Goal: Information Seeking & Learning: Learn about a topic

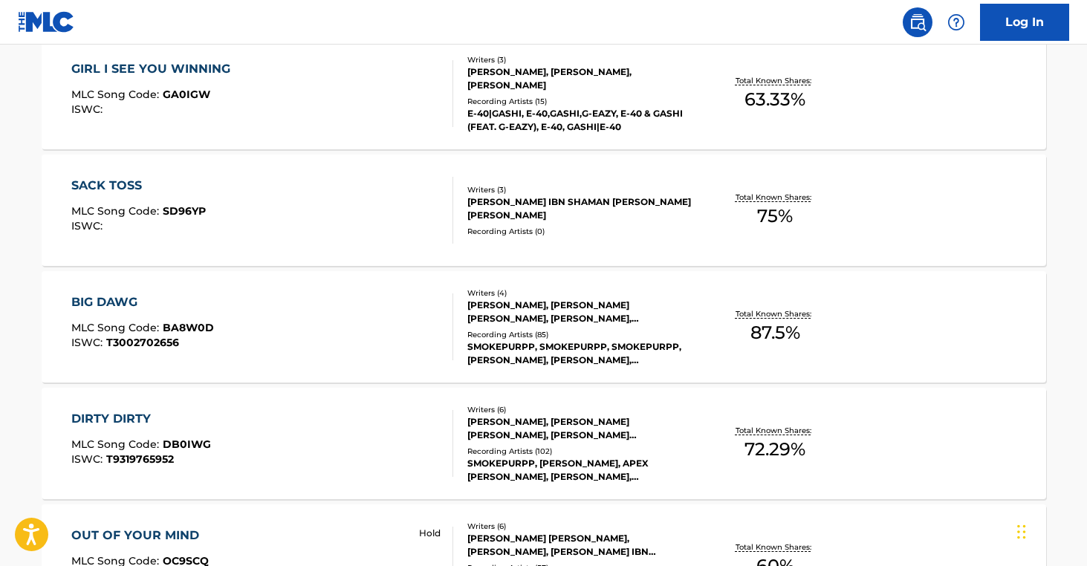
scroll to position [647, 0]
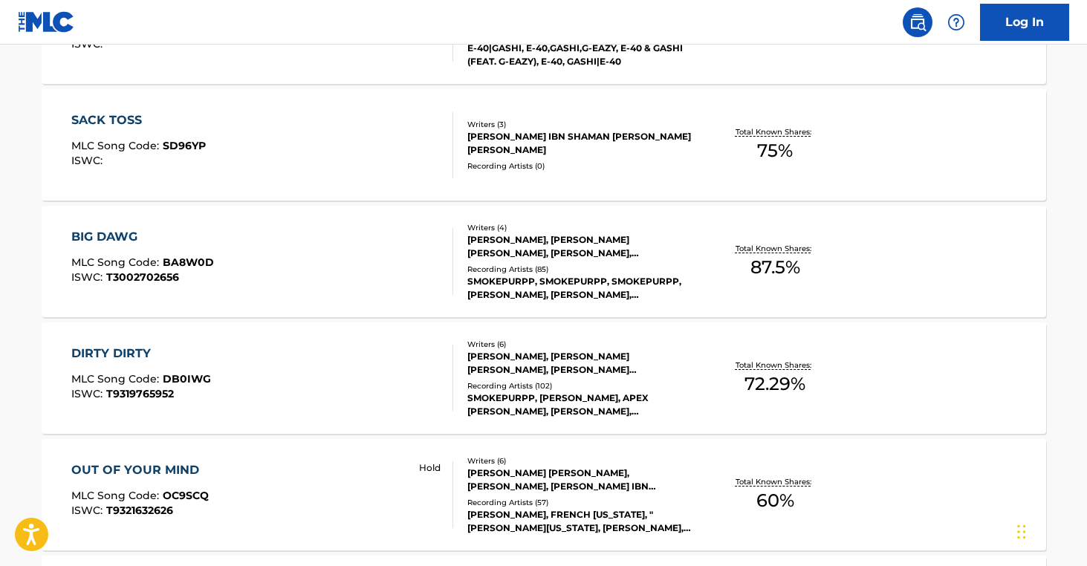
click at [546, 347] on div "Writers ( 6 )" at bounding box center [579, 344] width 224 height 11
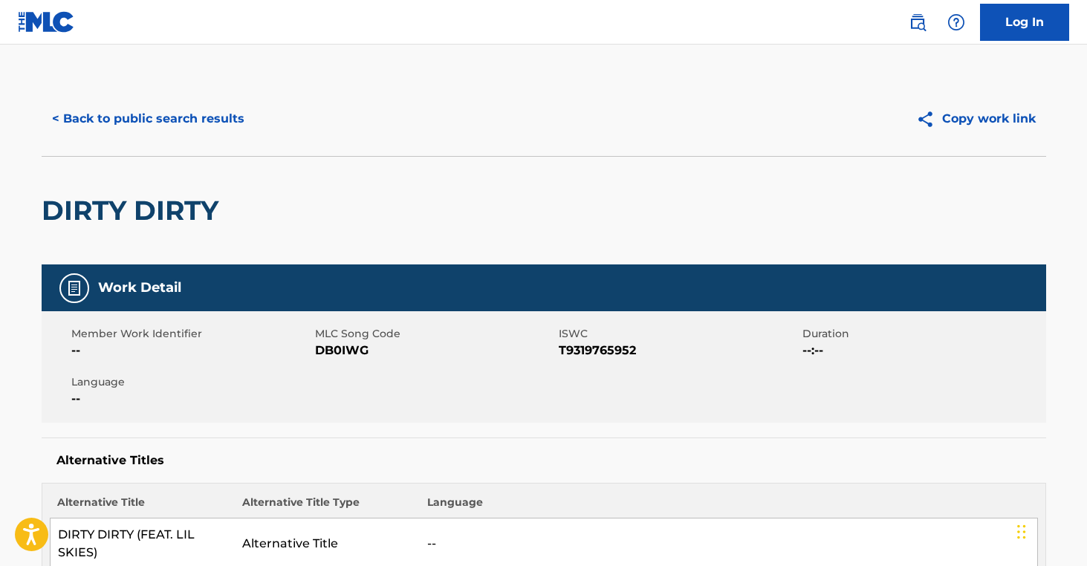
click at [204, 121] on button "< Back to public search results" at bounding box center [148, 118] width 213 height 37
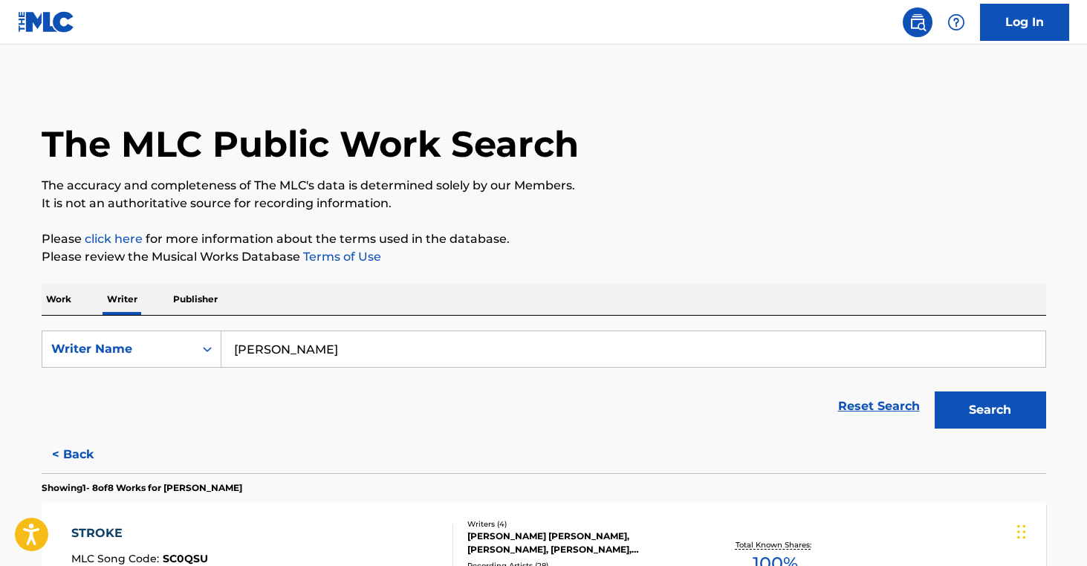
click at [71, 453] on button "< Back" at bounding box center [86, 454] width 89 height 37
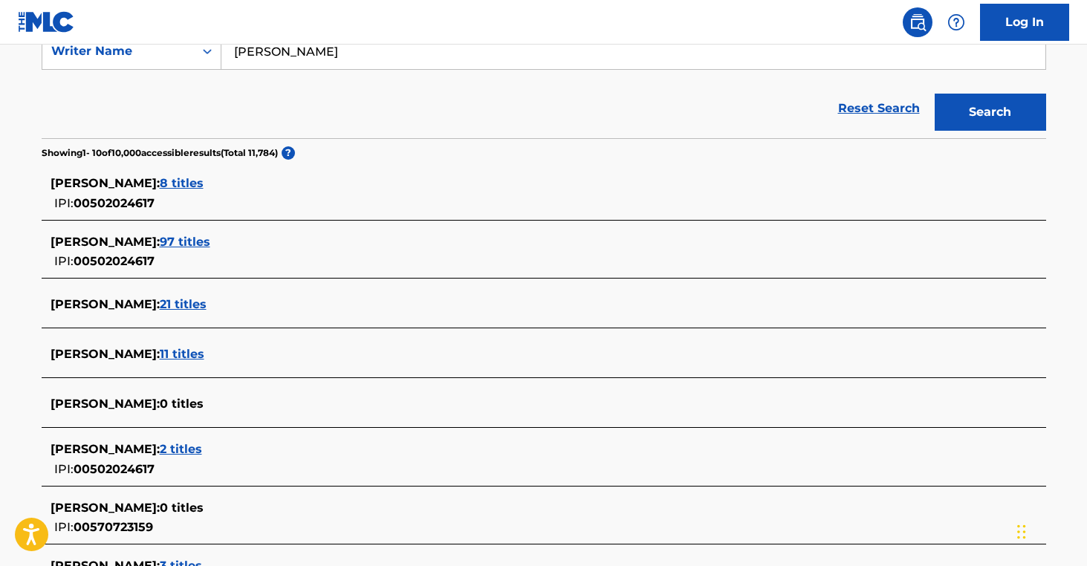
scroll to position [305, 0]
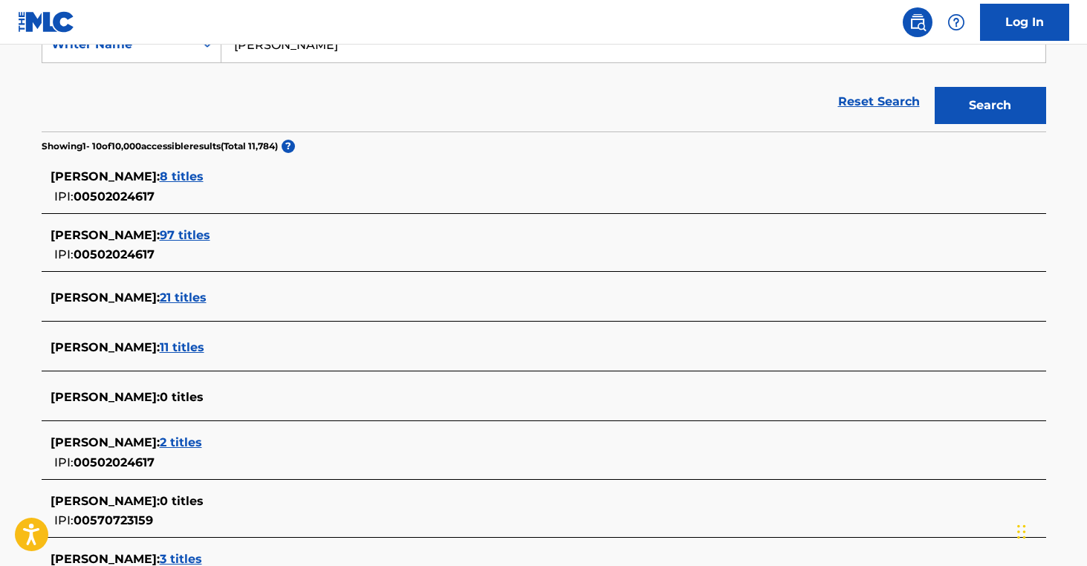
click at [181, 300] on span "21 titles" at bounding box center [183, 298] width 47 height 14
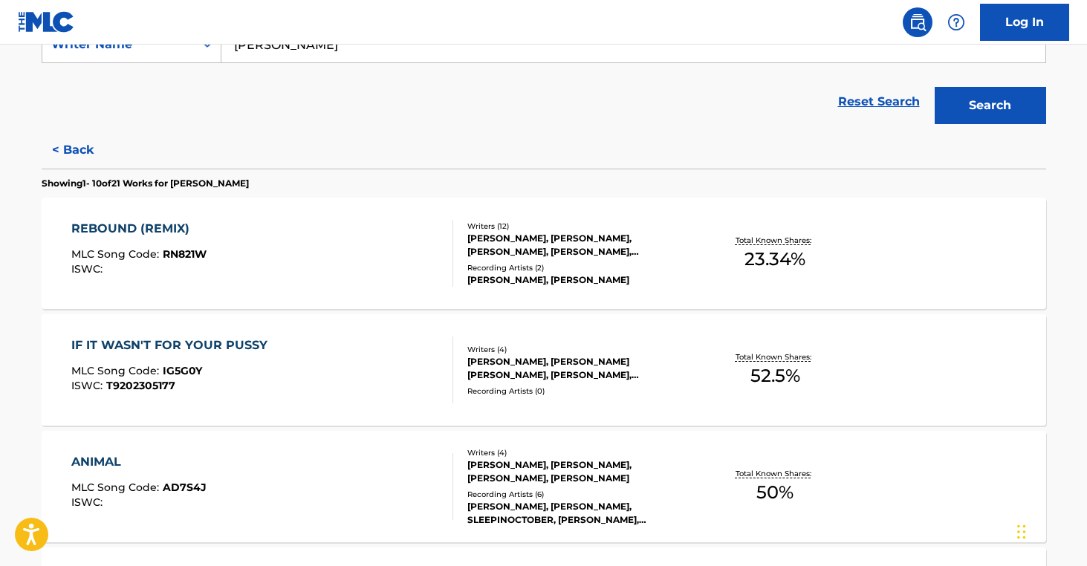
click at [566, 239] on div "[PERSON_NAME], [PERSON_NAME], [PERSON_NAME], [PERSON_NAME], [PERSON_NAME], [PER…" at bounding box center [579, 245] width 224 height 27
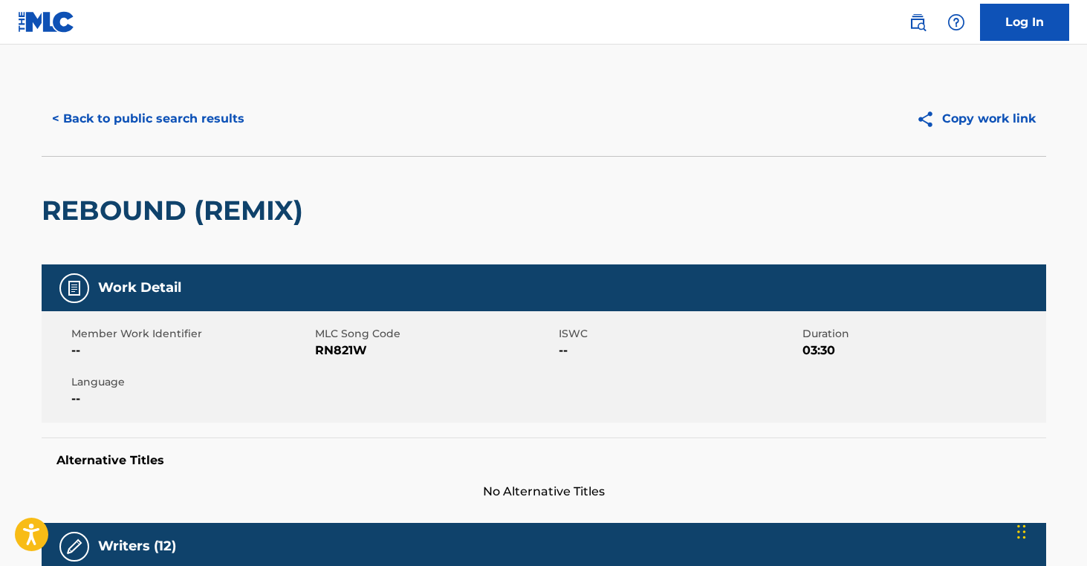
click at [214, 117] on button "< Back to public search results" at bounding box center [148, 118] width 213 height 37
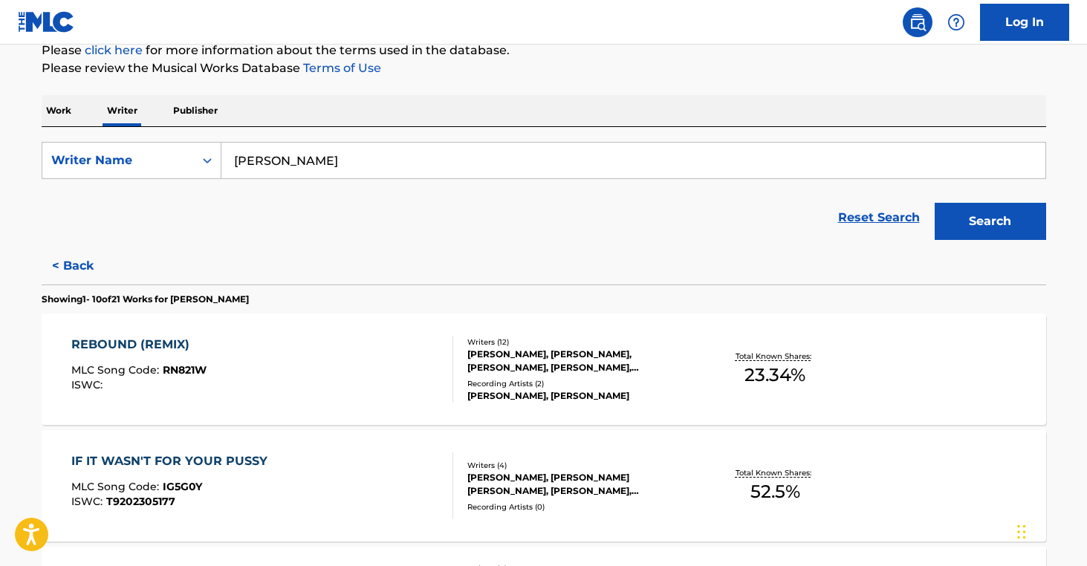
scroll to position [189, 0]
click at [612, 459] on div "IF IT WASN'T FOR YOUR PUSSY MLC Song Code : IG5G0Y ISWC : T9202305177 Writers (…" at bounding box center [544, 485] width 1005 height 111
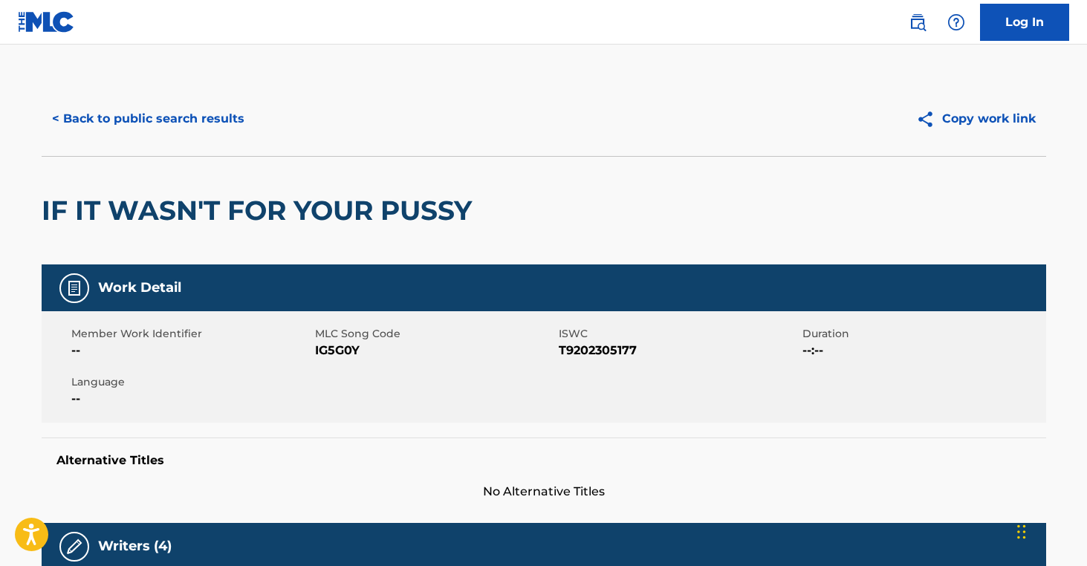
click at [181, 120] on button "< Back to public search results" at bounding box center [148, 118] width 213 height 37
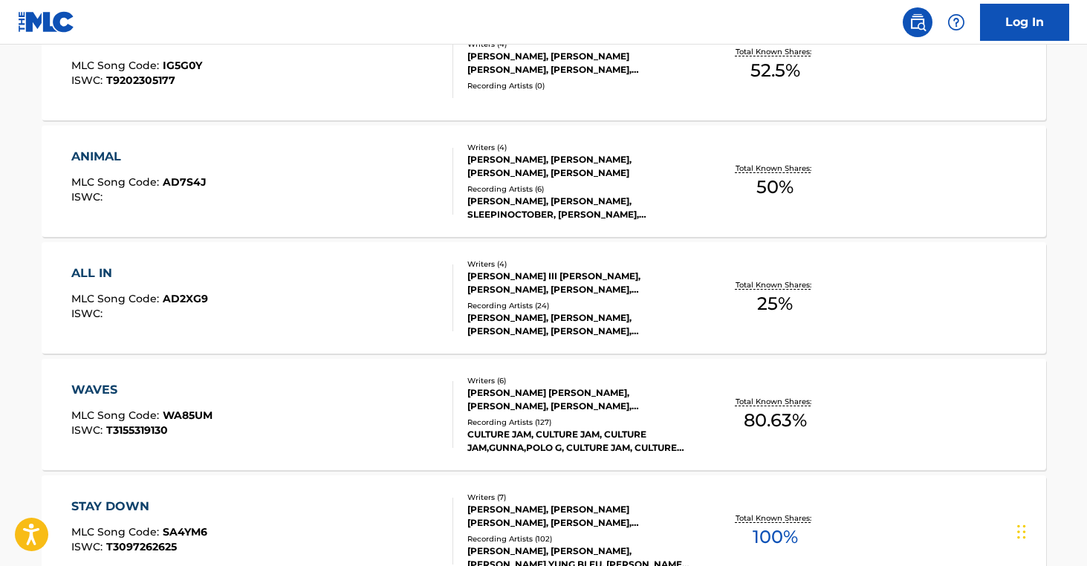
scroll to position [612, 0]
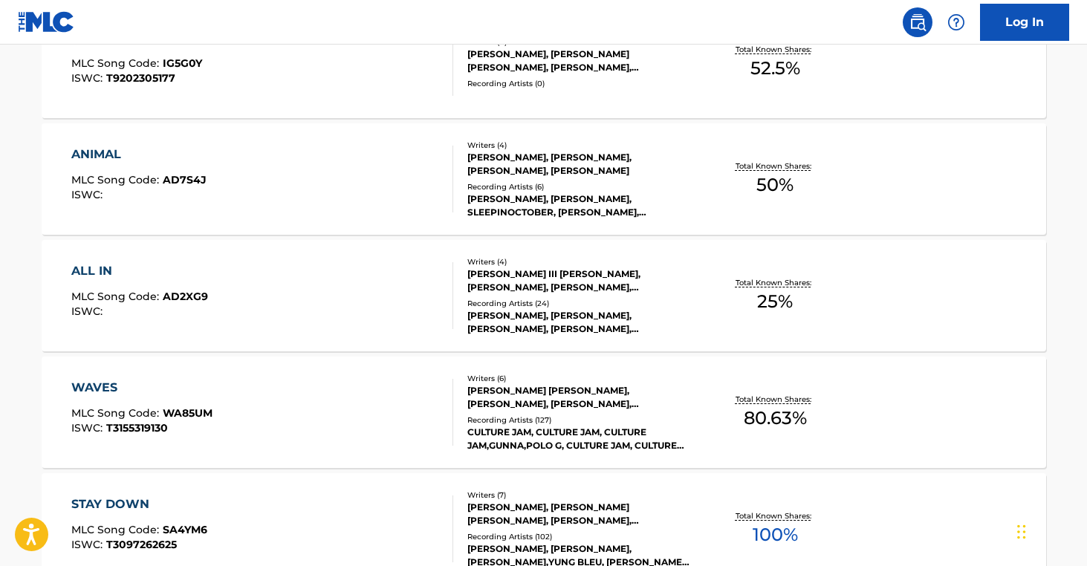
click at [572, 287] on div "[PERSON_NAME] III [PERSON_NAME], [PERSON_NAME], [PERSON_NAME], [PERSON_NAME]" at bounding box center [579, 281] width 224 height 27
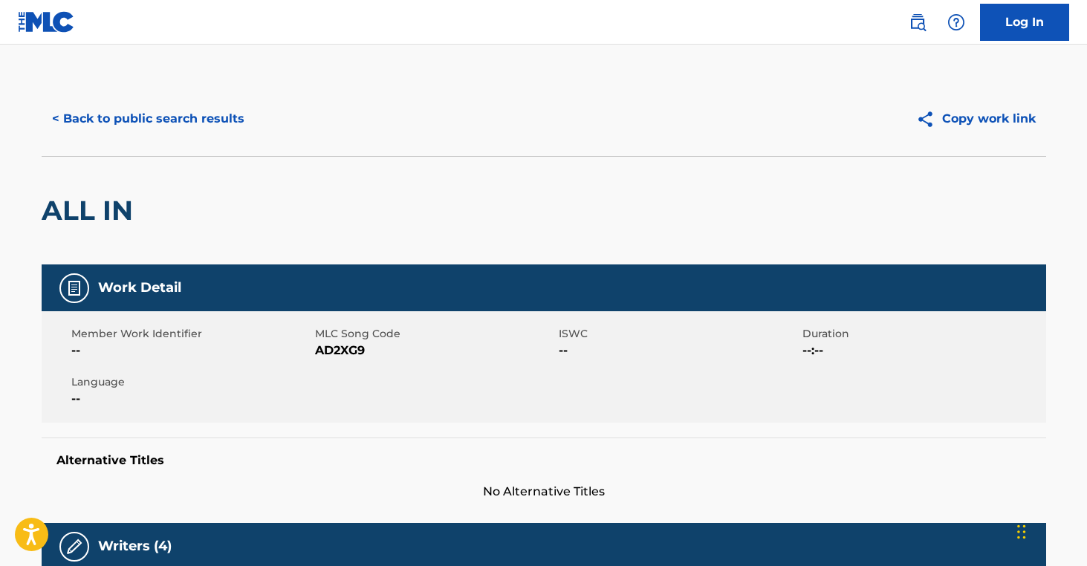
click at [162, 120] on button "< Back to public search results" at bounding box center [148, 118] width 213 height 37
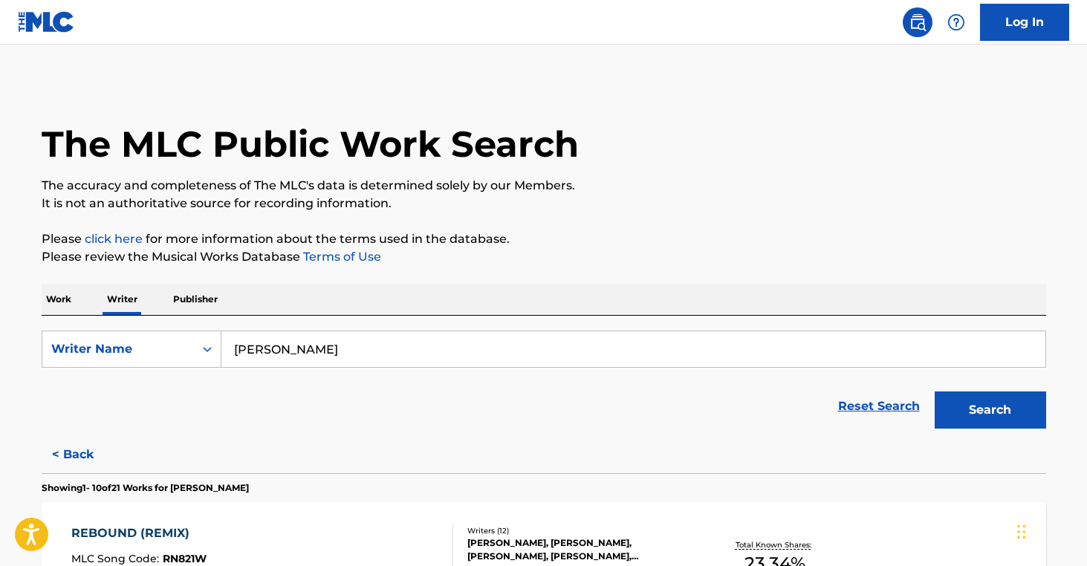
click at [89, 450] on button "< Back" at bounding box center [86, 454] width 89 height 37
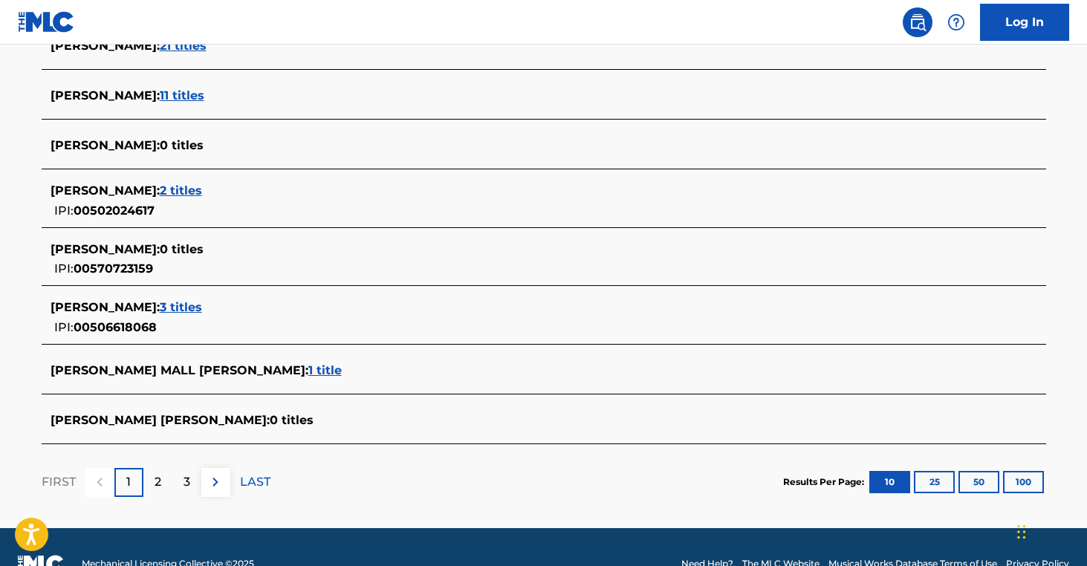
scroll to position [545, 0]
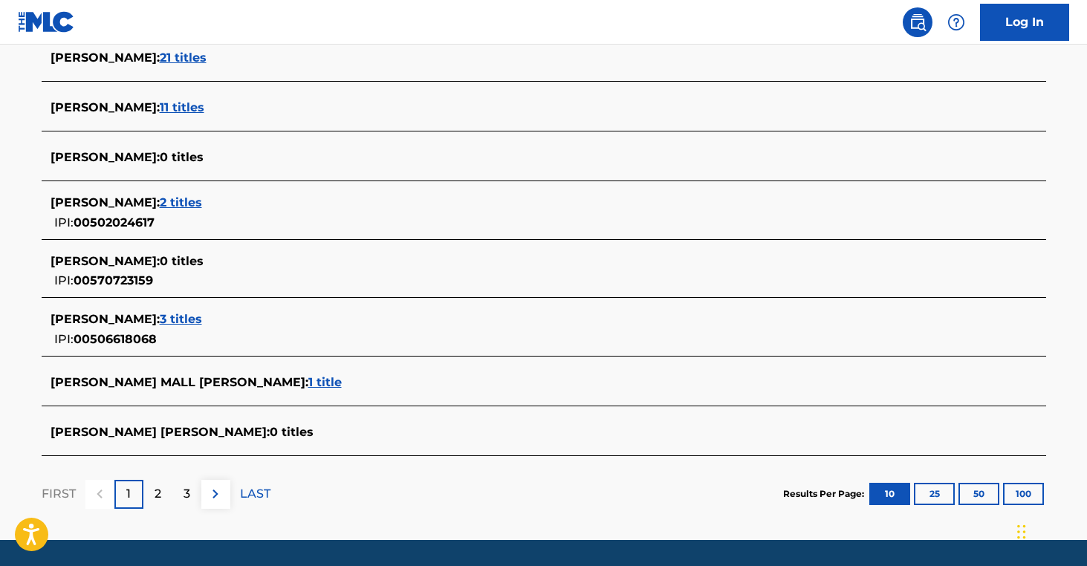
click at [184, 111] on span "11 titles" at bounding box center [182, 107] width 45 height 14
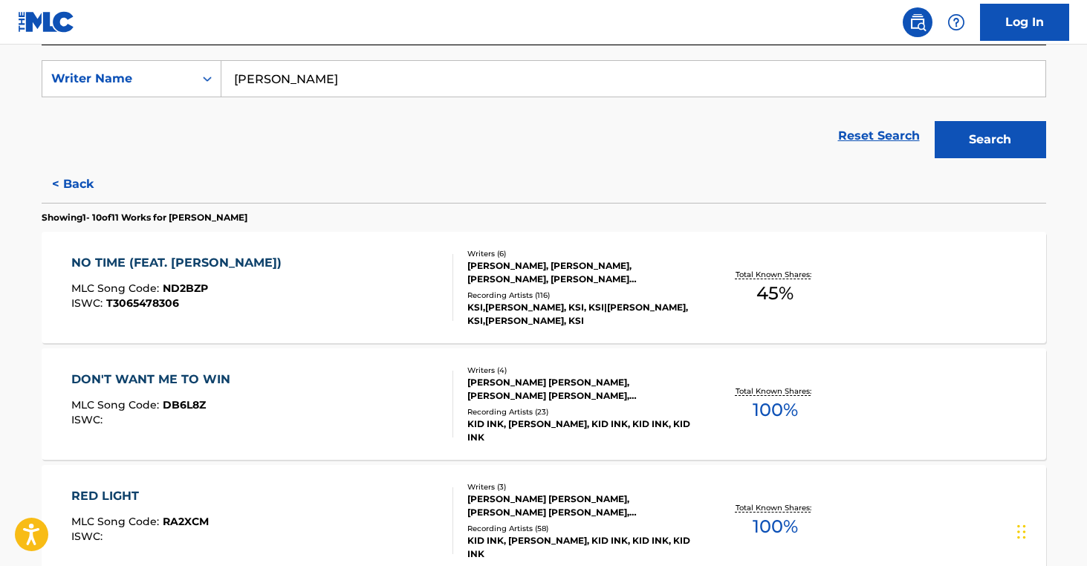
scroll to position [414, 0]
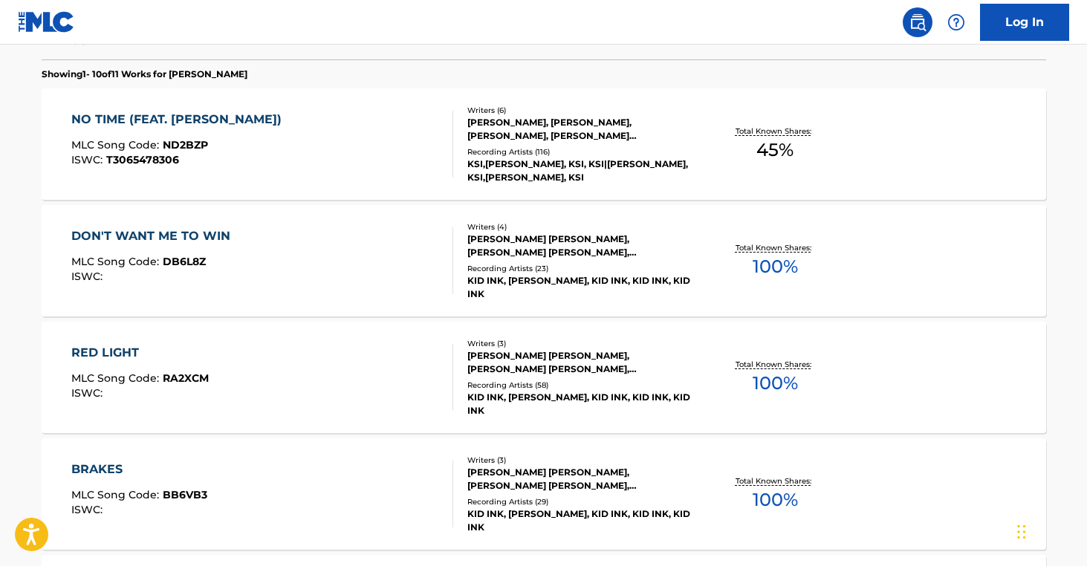
click at [605, 158] on div "KSI,[PERSON_NAME], KSI, KSI|[PERSON_NAME], KSI,[PERSON_NAME], KSI" at bounding box center [579, 171] width 224 height 27
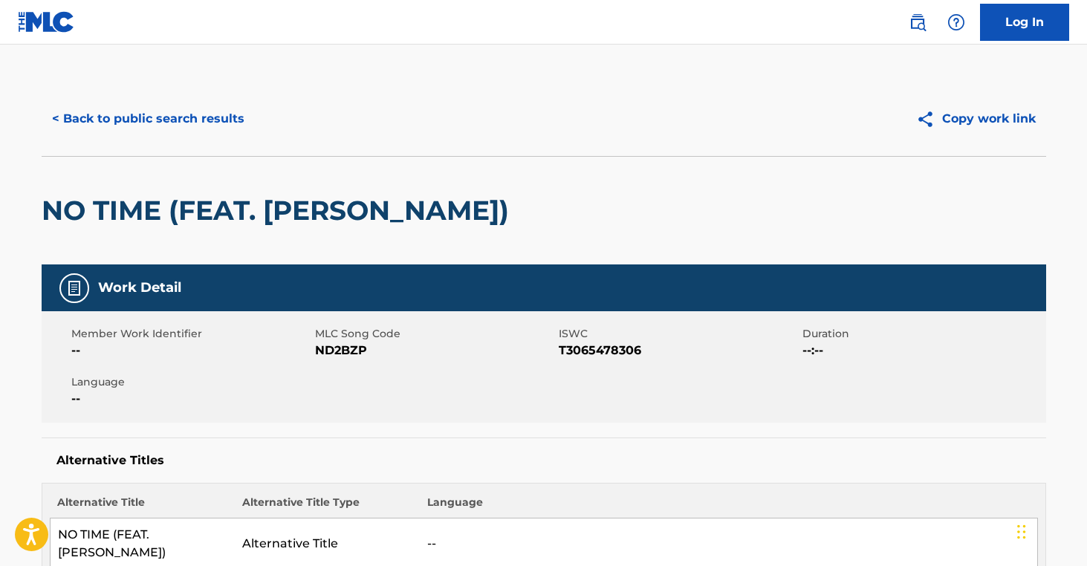
click at [169, 126] on button "< Back to public search results" at bounding box center [148, 118] width 213 height 37
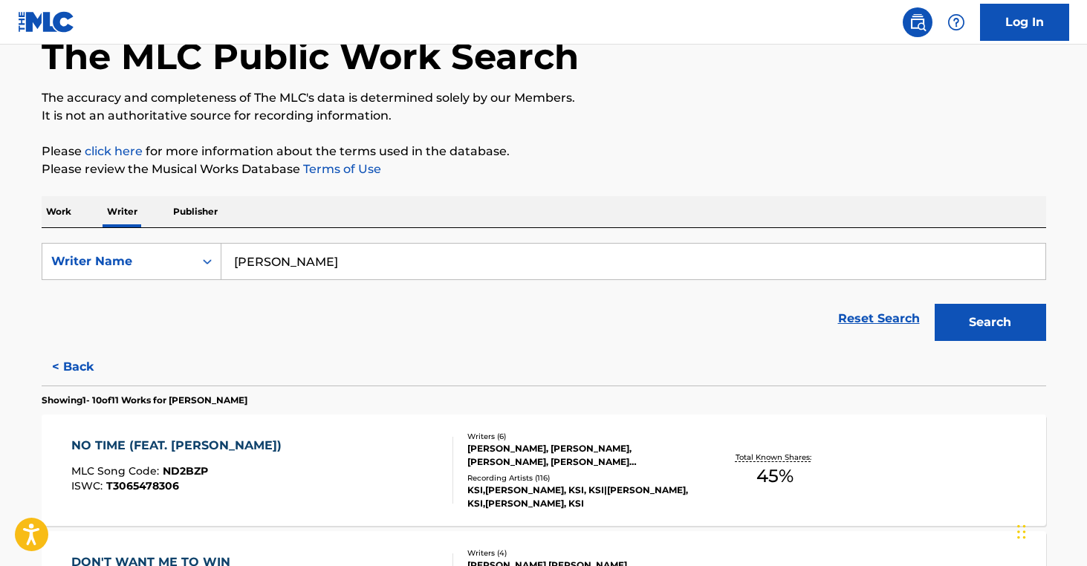
scroll to position [257, 0]
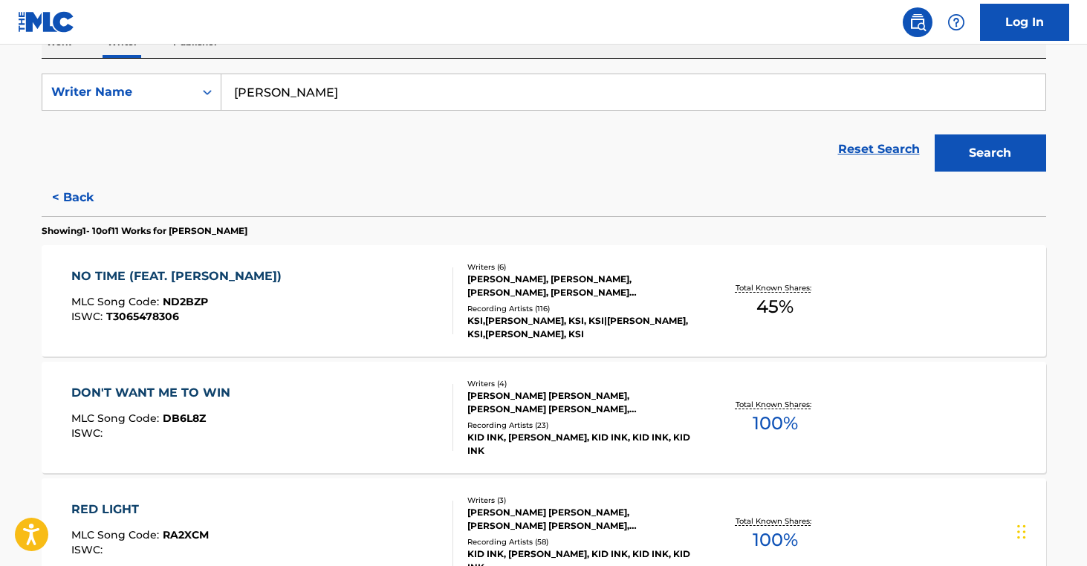
click at [650, 388] on div "Writers ( 4 )" at bounding box center [579, 383] width 224 height 11
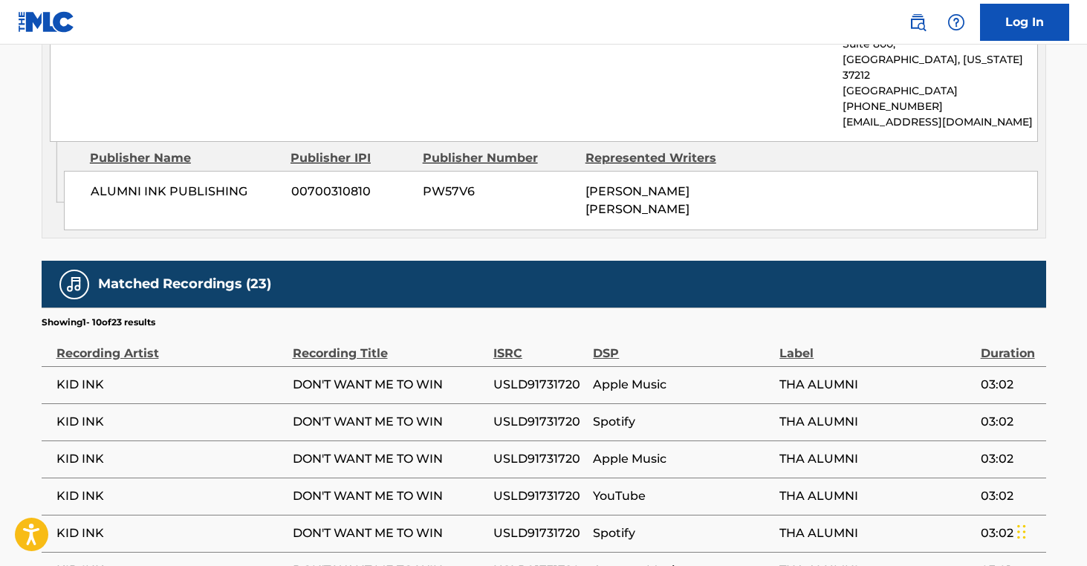
scroll to position [1798, 0]
